Goal: Share content

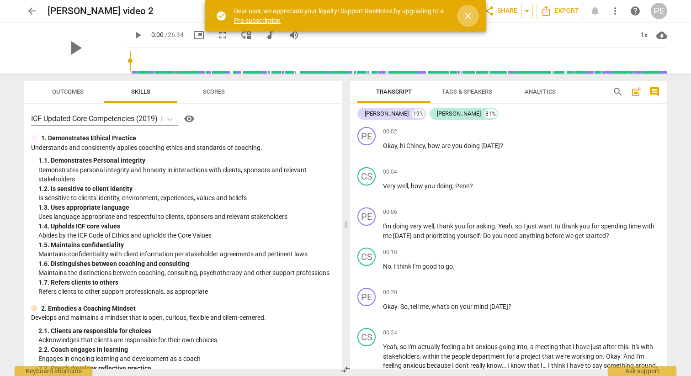
click at [466, 15] on span "close" at bounding box center [467, 16] width 11 height 11
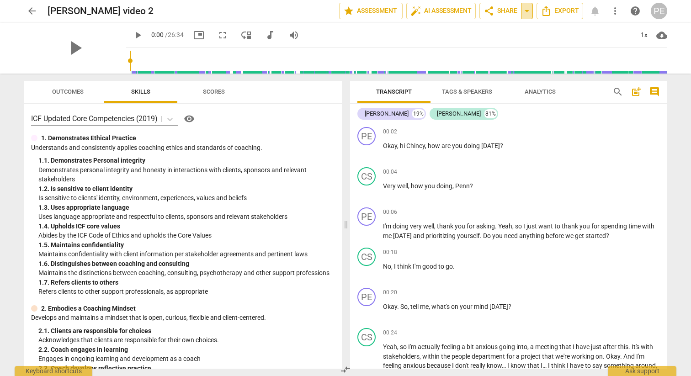
click at [525, 11] on span "arrow_drop_down" at bounding box center [526, 10] width 11 height 11
click at [499, 10] on span "share Share" at bounding box center [500, 10] width 34 height 11
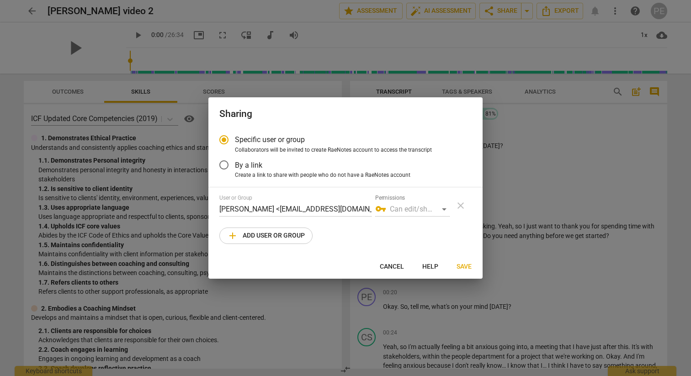
click at [285, 237] on span "add Add user or group" at bounding box center [266, 235] width 78 height 11
radio input "false"
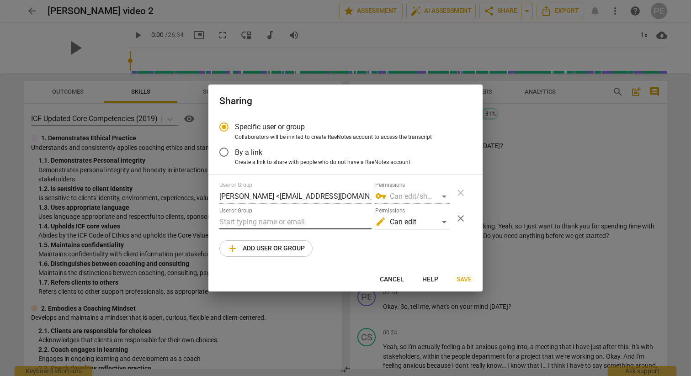
click at [278, 221] on input "text" at bounding box center [295, 222] width 152 height 15
paste input "[EMAIL_ADDRESS][DOMAIN_NAME]"
type input "[EMAIL_ADDRESS][DOMAIN_NAME]"
click at [459, 280] on span "Save" at bounding box center [463, 279] width 15 height 9
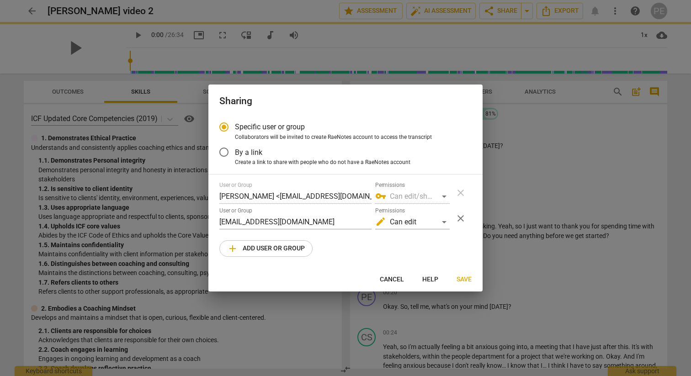
radio input "false"
type input "[PERSON_NAME] <[PERSON_NAME][EMAIL_ADDRESS][DOMAIN_NAME]>"
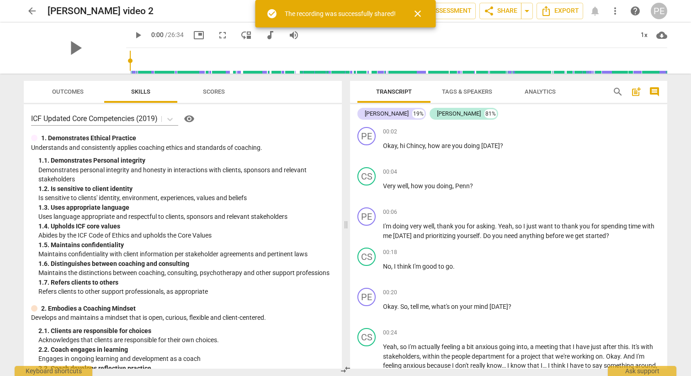
click at [417, 16] on span "close" at bounding box center [417, 13] width 11 height 11
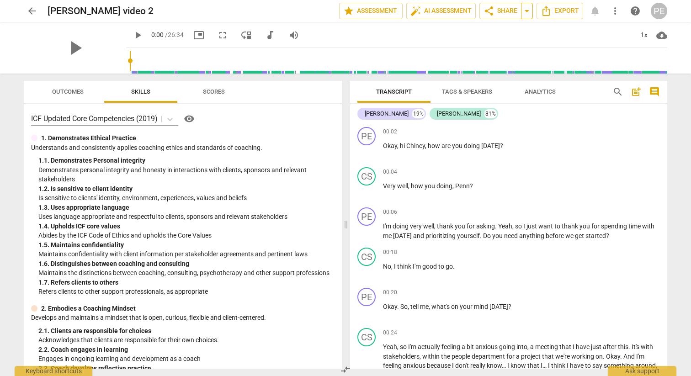
click at [530, 15] on span "arrow_drop_down" at bounding box center [526, 10] width 11 height 11
click at [485, 28] on span "Copy link" at bounding box center [499, 28] width 30 height 9
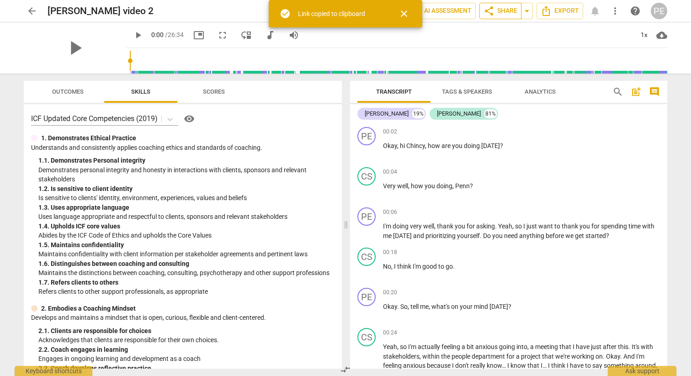
click at [509, 15] on span "share Share" at bounding box center [500, 10] width 34 height 11
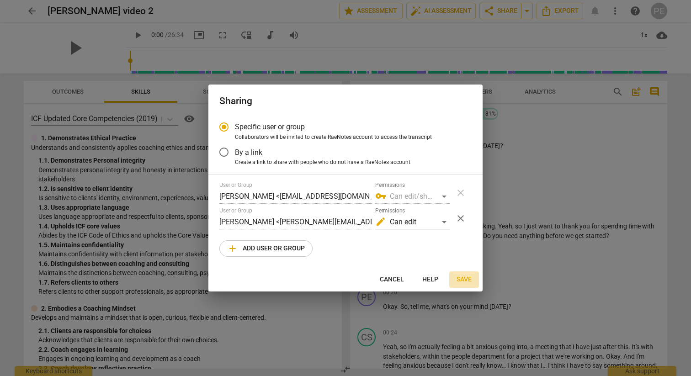
click at [472, 278] on button "Save" at bounding box center [464, 279] width 30 height 16
radio input "false"
